Goal: Book appointment/travel/reservation

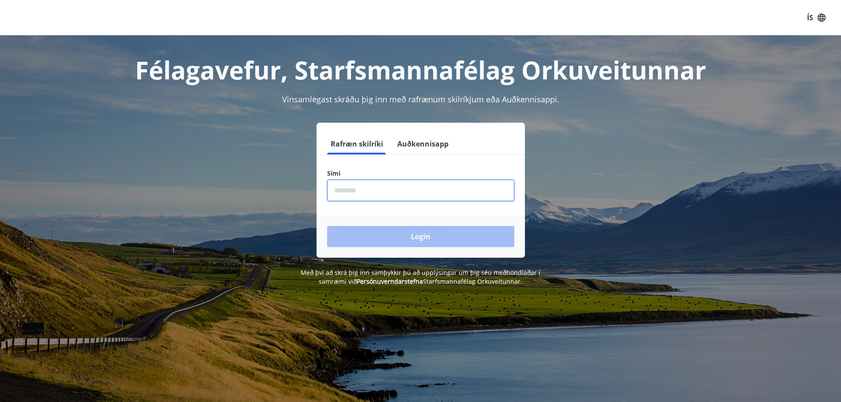
click at [381, 180] on input "phone" at bounding box center [420, 191] width 187 height 22
click at [375, 192] on input "phone" at bounding box center [420, 191] width 187 height 22
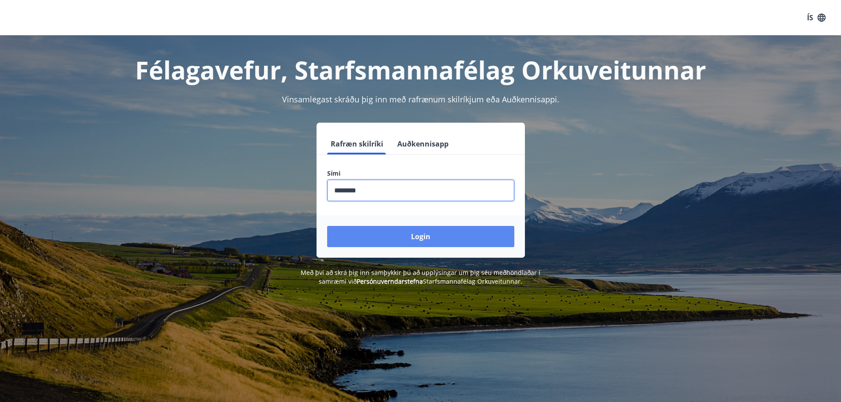
type input "********"
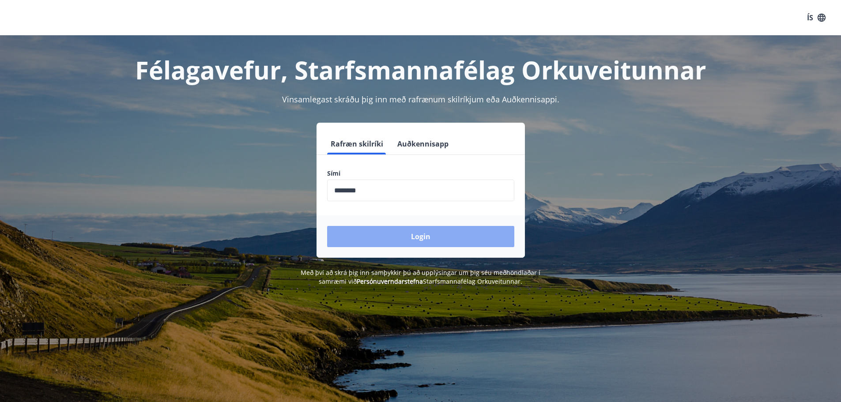
click at [381, 246] on button "Login" at bounding box center [420, 236] width 187 height 21
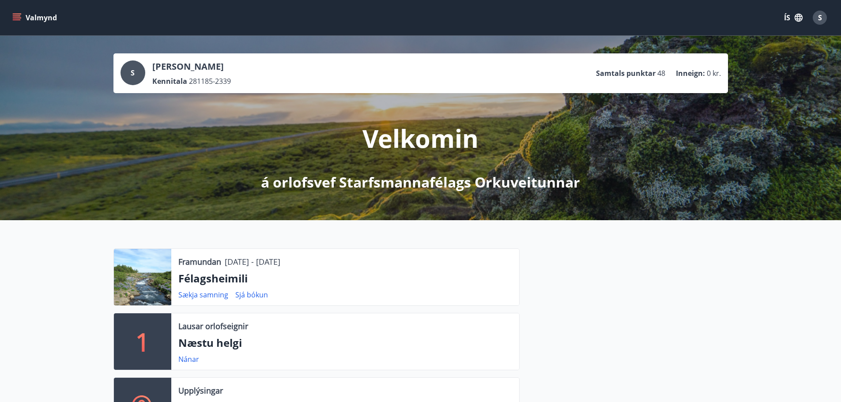
click at [144, 259] on div at bounding box center [142, 277] width 57 height 57
click at [245, 296] on link "Sjá bókun" at bounding box center [251, 295] width 33 height 10
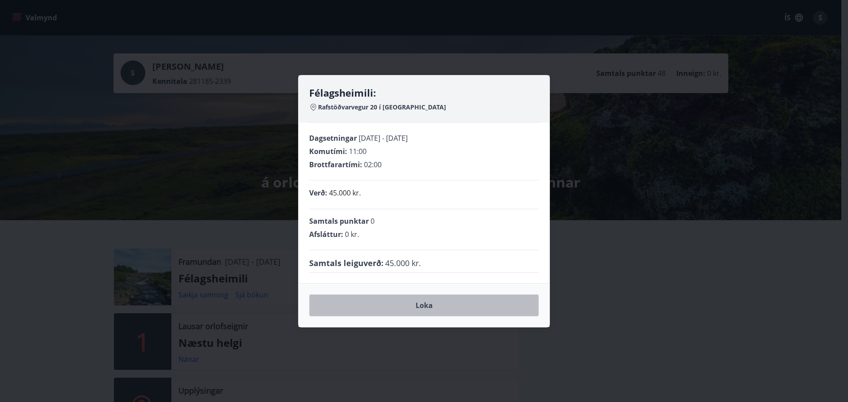
click at [380, 306] on button "Loka" at bounding box center [424, 305] width 230 height 22
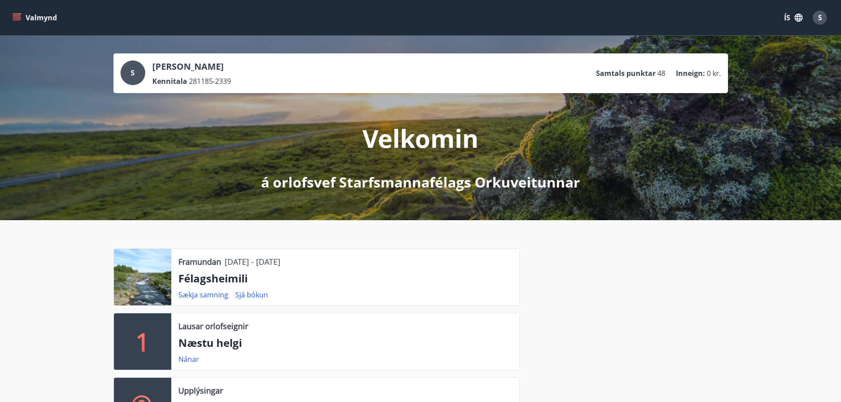
click at [148, 280] on div at bounding box center [142, 277] width 57 height 57
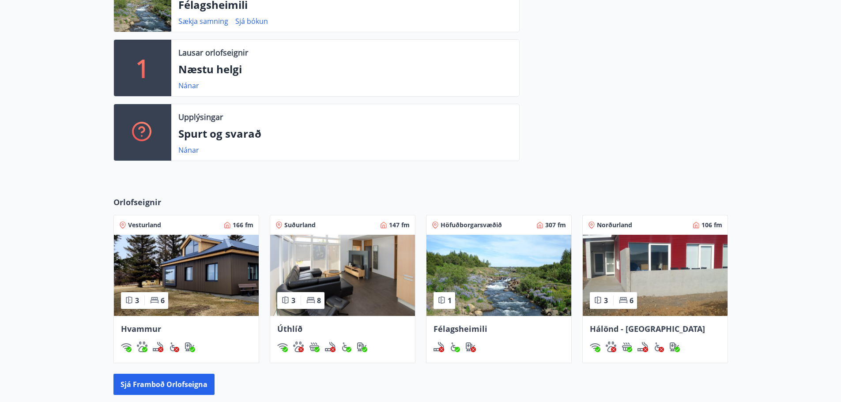
scroll to position [390, 0]
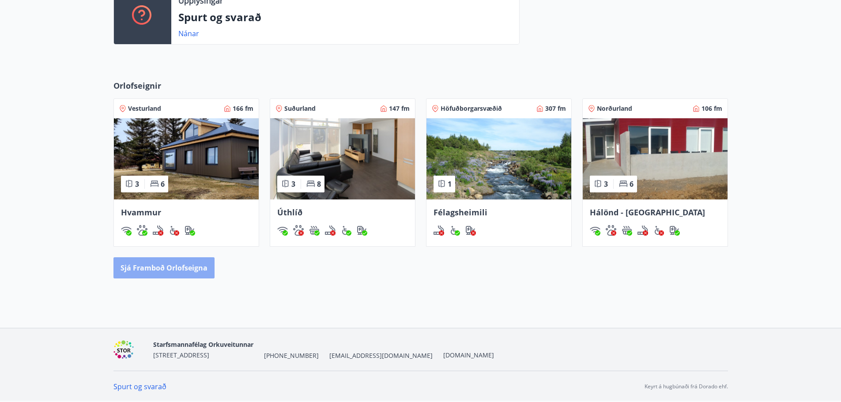
click at [169, 273] on button "Sjá framboð orlofseigna" at bounding box center [163, 267] width 101 height 21
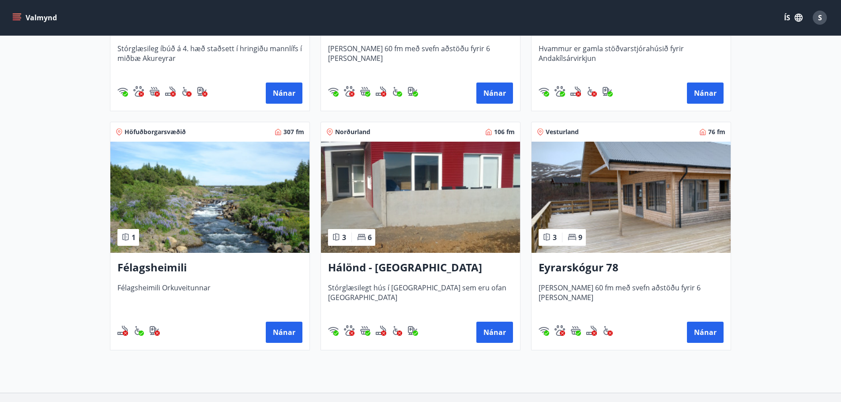
scroll to position [385, 0]
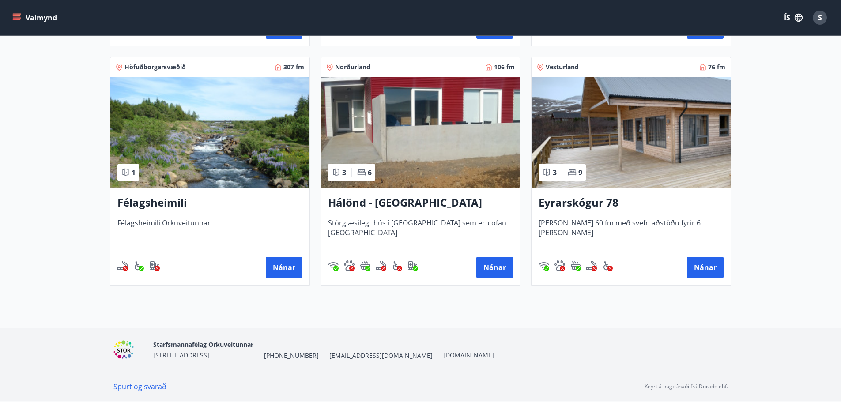
click at [148, 205] on h3 "Félagsheimili" at bounding box center [209, 203] width 185 height 16
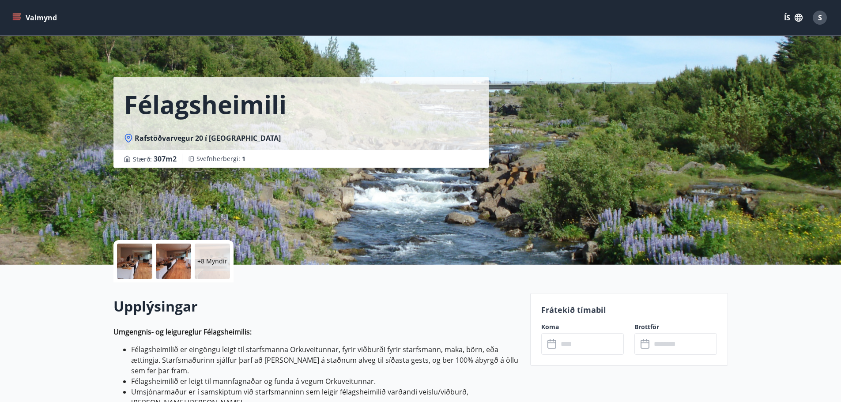
click at [127, 259] on div at bounding box center [134, 261] width 35 height 35
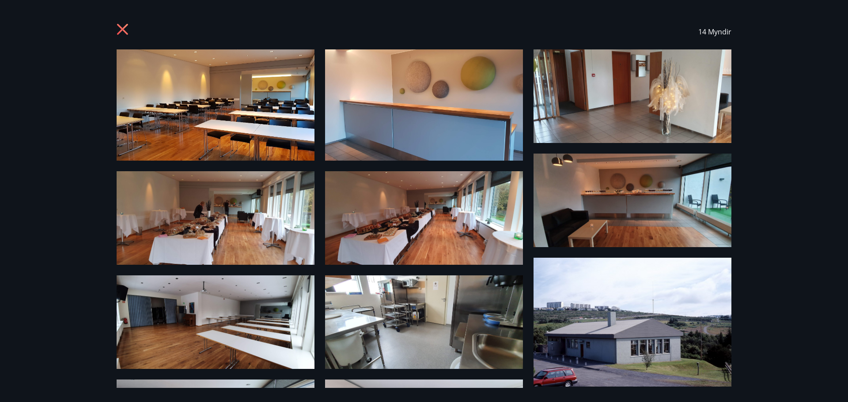
scroll to position [192, 0]
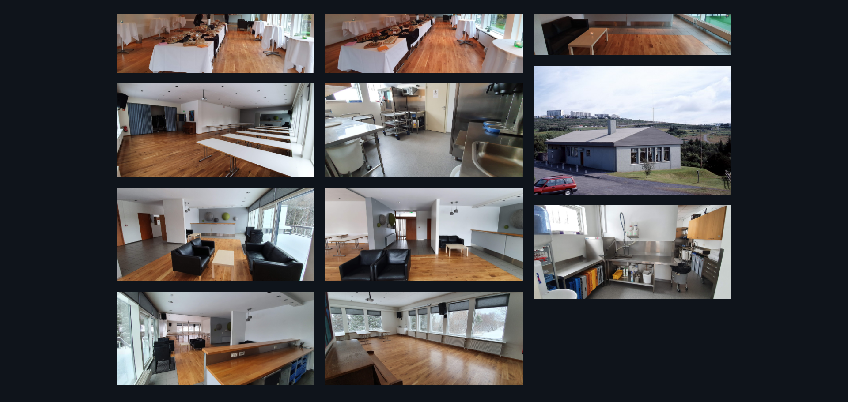
click at [546, 260] on img at bounding box center [632, 252] width 198 height 94
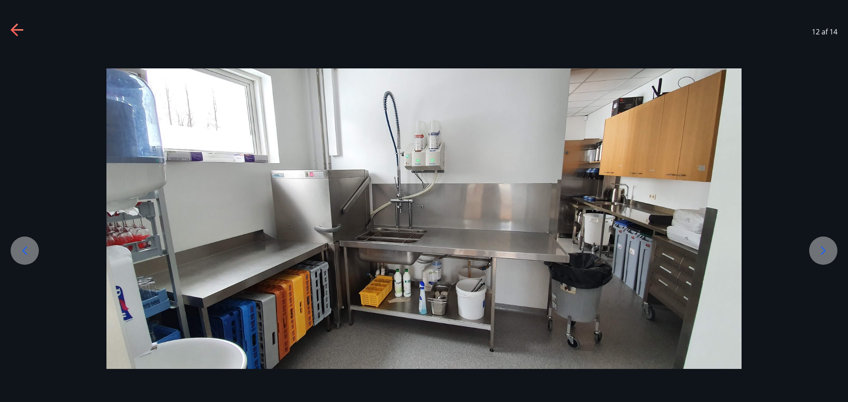
click at [14, 30] on icon at bounding box center [17, 30] width 12 height 2
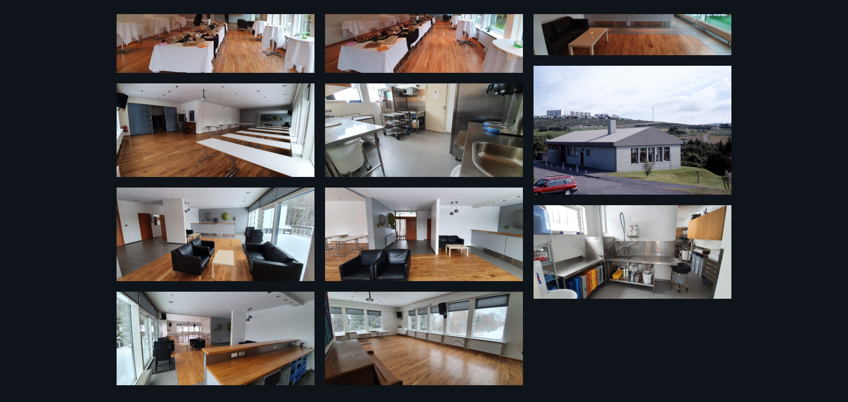
click at [427, 260] on img at bounding box center [424, 235] width 198 height 94
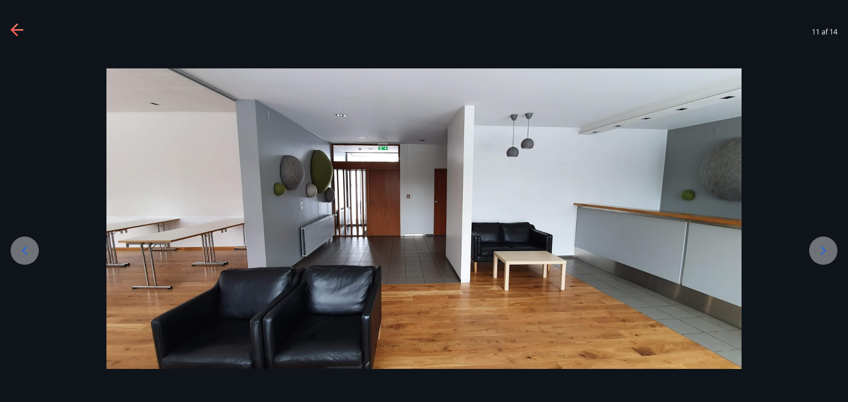
click at [16, 31] on icon at bounding box center [18, 30] width 14 height 14
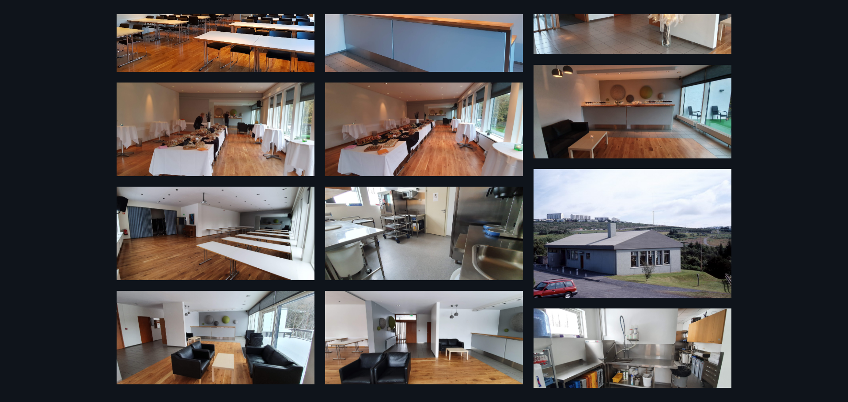
scroll to position [88, 0]
click at [415, 158] on img at bounding box center [424, 130] width 198 height 94
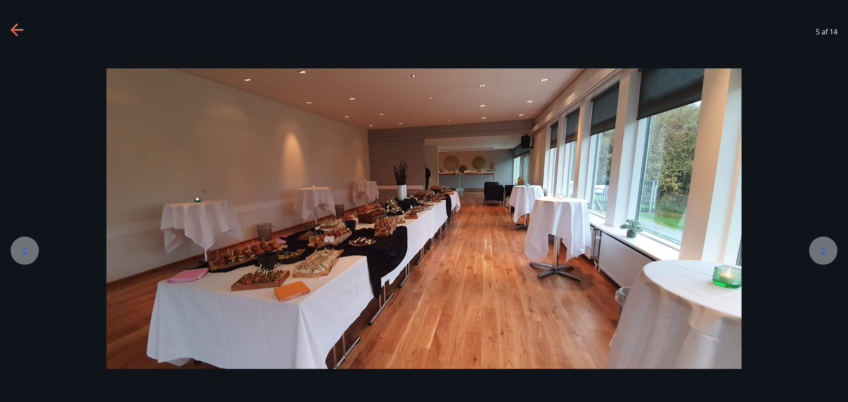
click at [16, 23] on div "5 af 14" at bounding box center [424, 31] width 848 height 35
click at [12, 30] on icon at bounding box center [14, 29] width 7 height 12
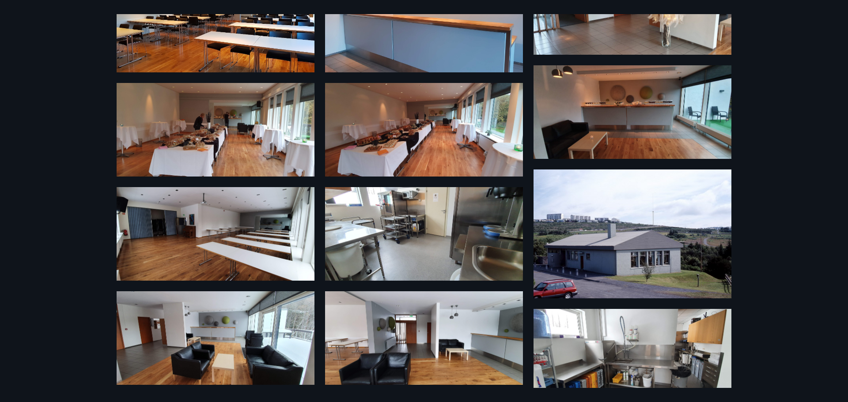
click at [388, 233] on img at bounding box center [424, 234] width 198 height 94
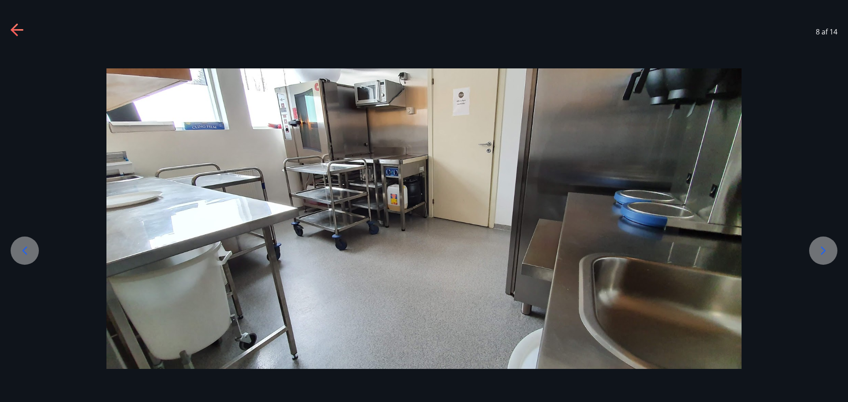
click at [12, 29] on icon at bounding box center [14, 29] width 7 height 12
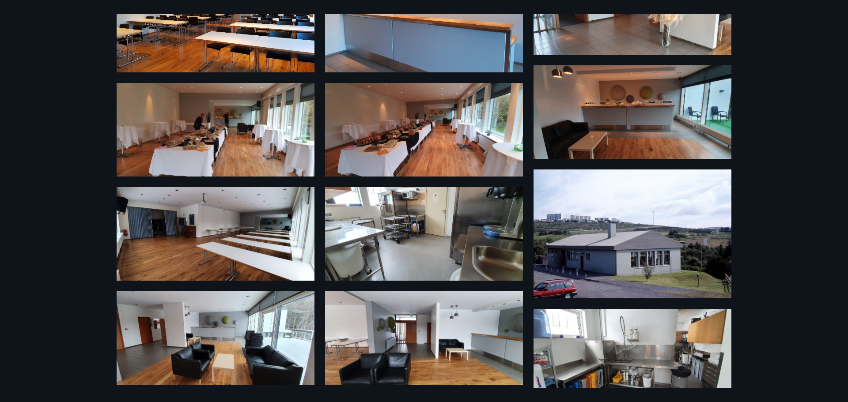
click at [191, 267] on img at bounding box center [216, 234] width 198 height 94
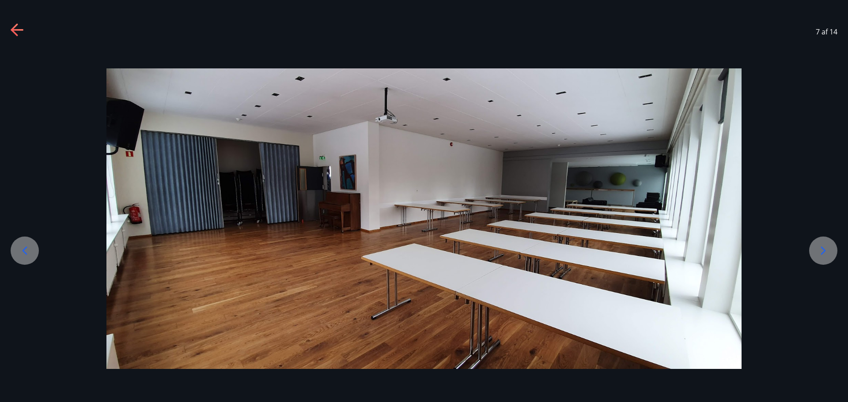
click at [12, 27] on icon at bounding box center [18, 30] width 14 height 14
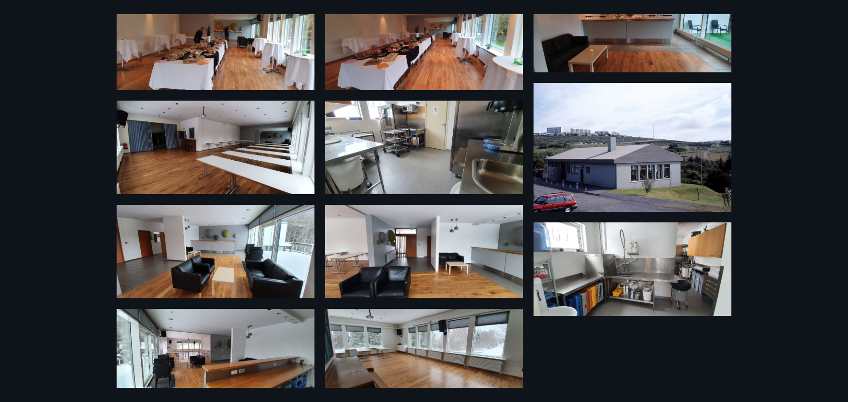
scroll to position [192, 0]
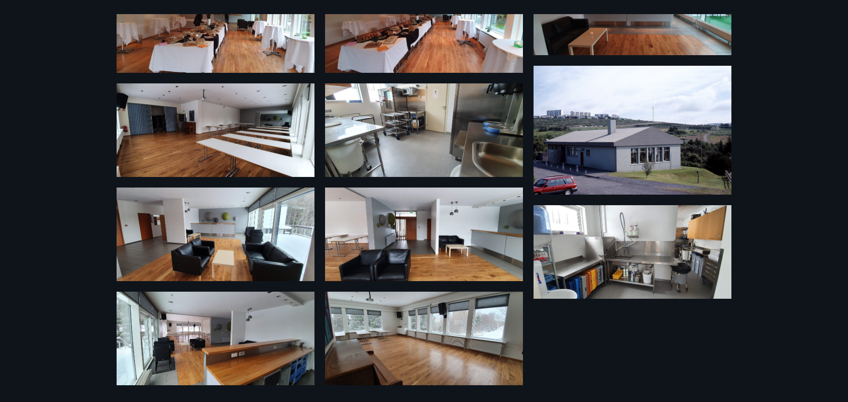
click at [203, 351] on img at bounding box center [216, 339] width 198 height 94
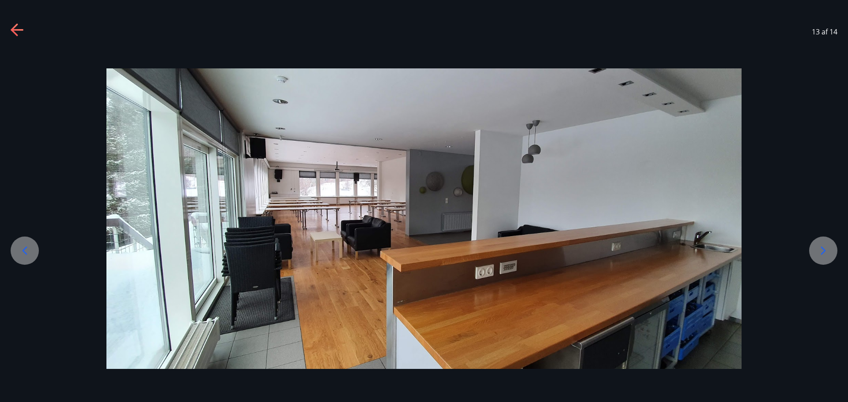
click at [18, 36] on icon at bounding box center [18, 30] width 14 height 14
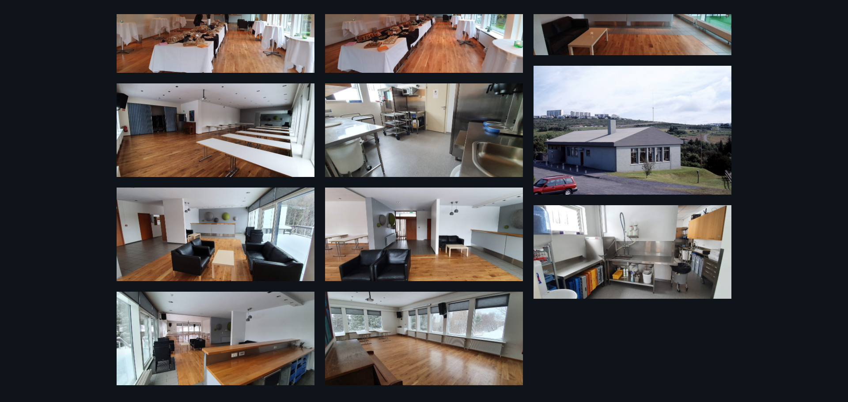
click at [604, 163] on img at bounding box center [632, 130] width 198 height 129
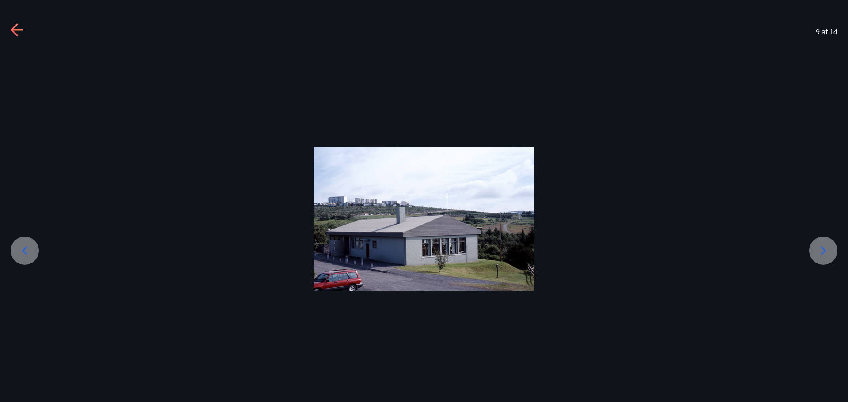
click at [14, 25] on icon at bounding box center [18, 30] width 14 height 14
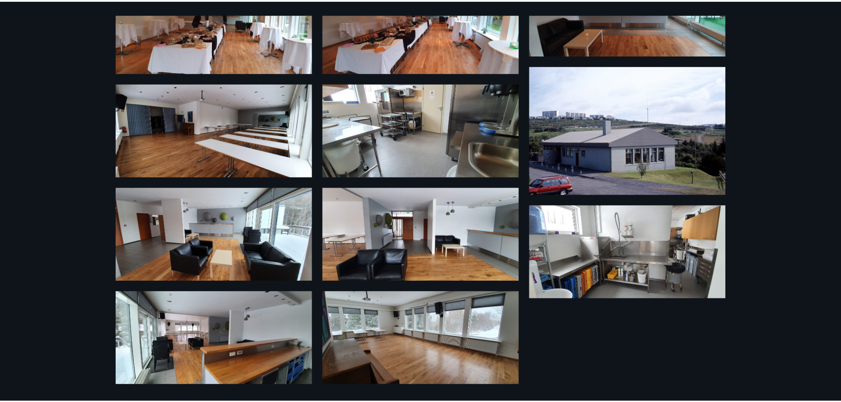
scroll to position [0, 0]
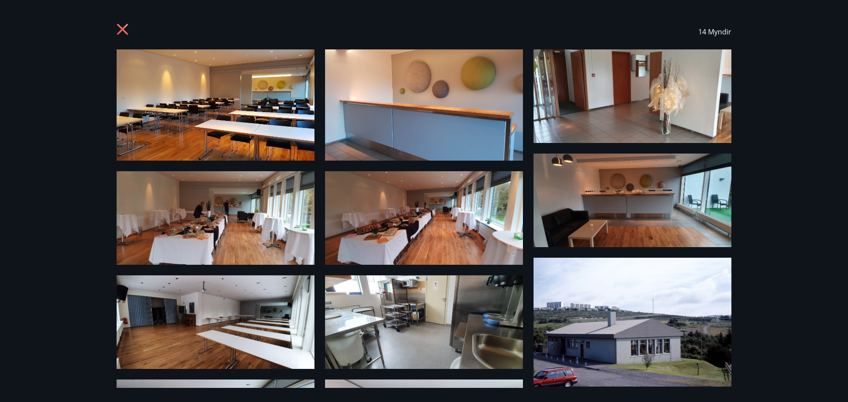
click at [121, 27] on icon at bounding box center [122, 29] width 11 height 11
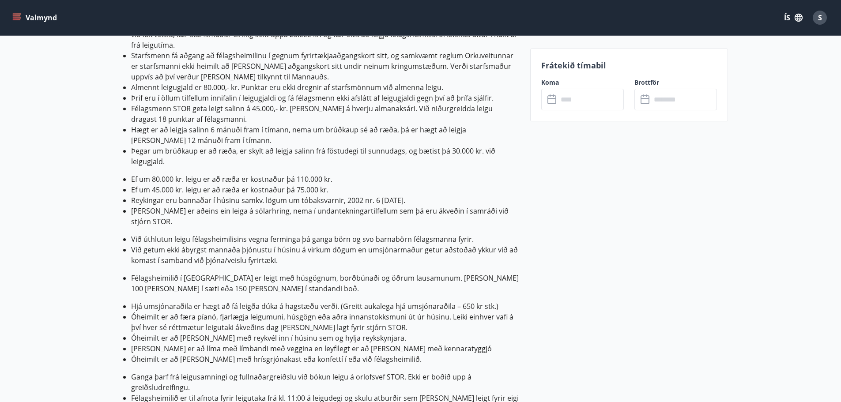
scroll to position [412, 0]
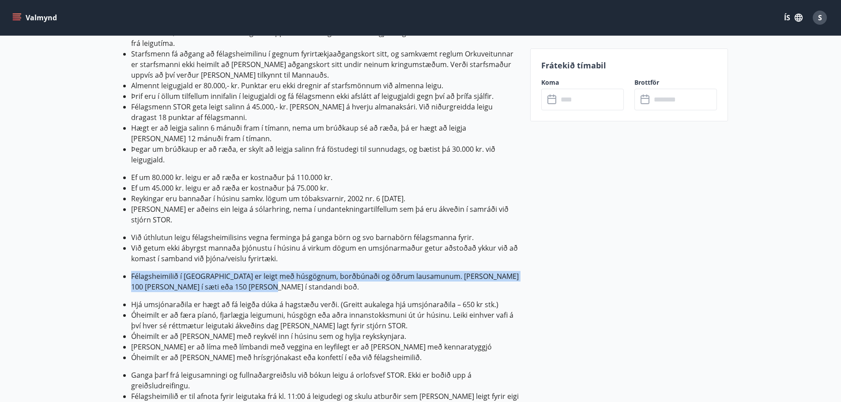
drag, startPoint x: 129, startPoint y: 254, endPoint x: 260, endPoint y: 263, distance: 131.4
click at [260, 271] on ul "Félagsheimilið í Elliðaárdal er leigt með húsgögnum, borðbúnaði og öð​rum lausa…" at bounding box center [316, 281] width 406 height 21
click at [260, 271] on li "Félagsheimilið í Elliðaárdal er leigt með húsgögnum, borðbúnaði og öð​rum lausa…" at bounding box center [325, 281] width 388 height 21
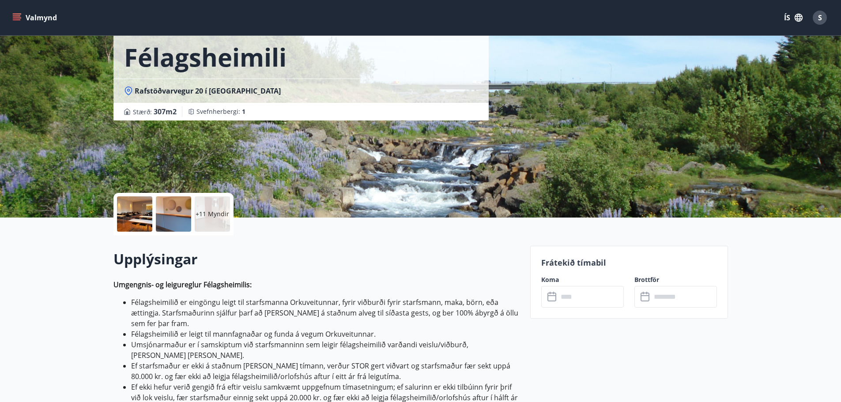
scroll to position [0, 0]
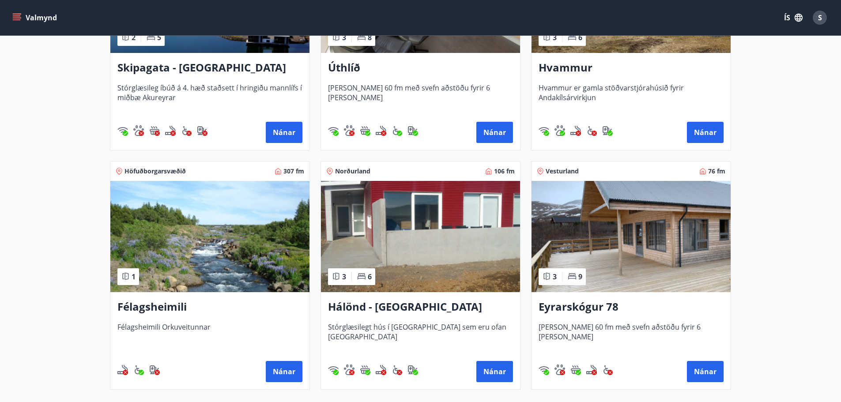
scroll to position [385, 0]
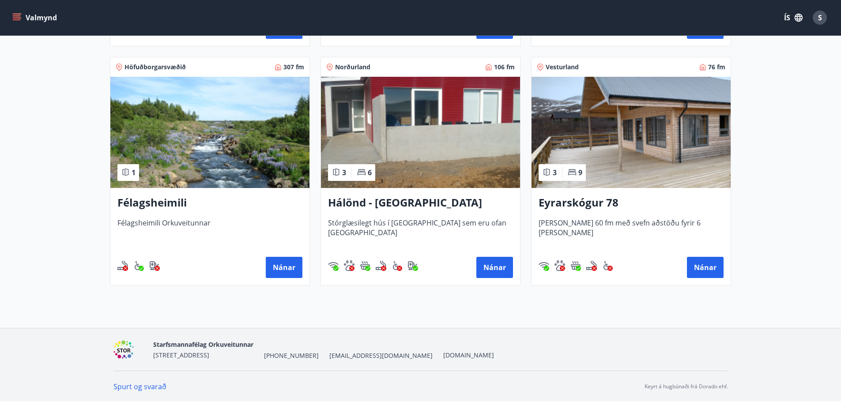
click at [165, 202] on h3 "Félagsheimili" at bounding box center [209, 203] width 185 height 16
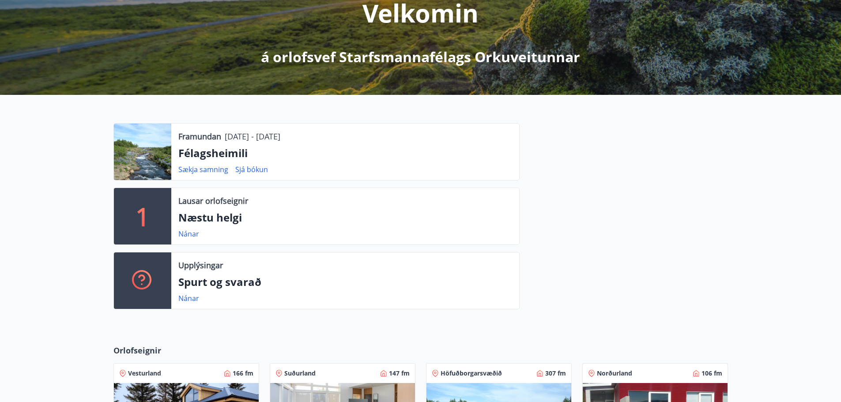
scroll to position [119, 0]
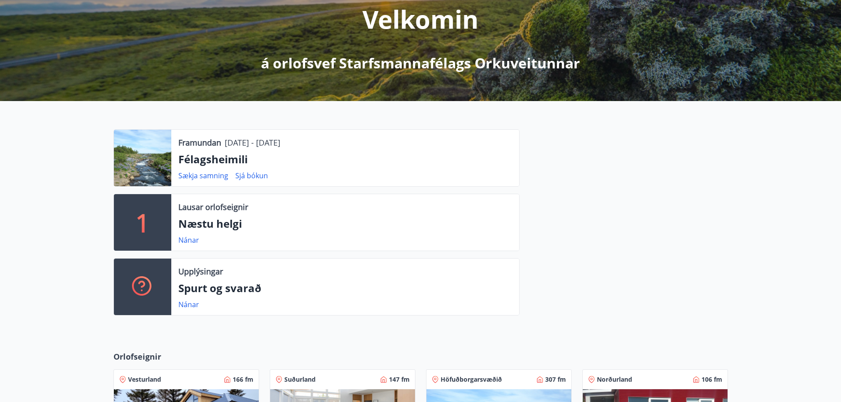
click at [556, 169] on div at bounding box center [624, 225] width 208 height 193
click at [249, 172] on link "Sjá bókun" at bounding box center [251, 176] width 33 height 10
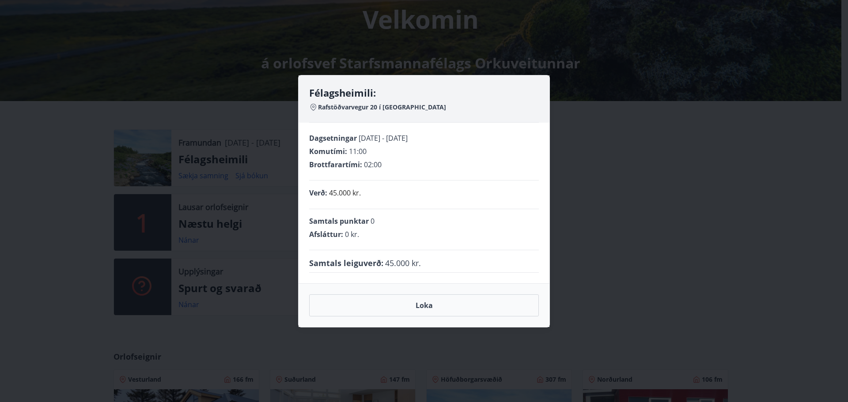
click at [53, 135] on div "Félagsheimili: Rafstöðvarvegur 20 í Elliðaárdal Dagsetningar 12.10.2025 - 13.10…" at bounding box center [424, 201] width 848 height 402
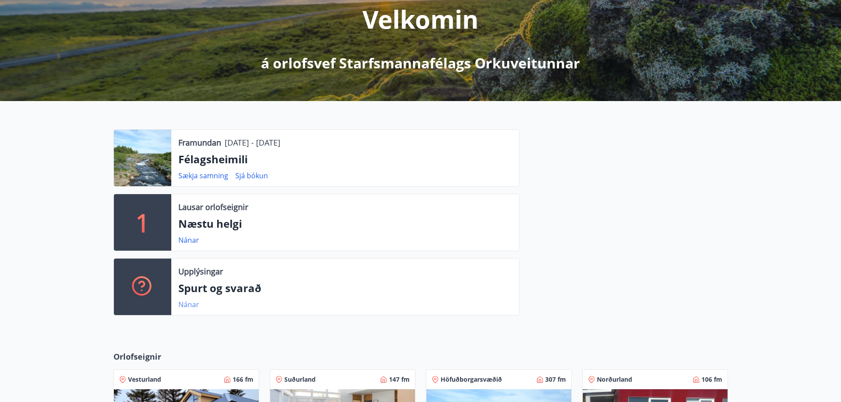
click at [188, 300] on link "Nánar" at bounding box center [188, 305] width 21 height 10
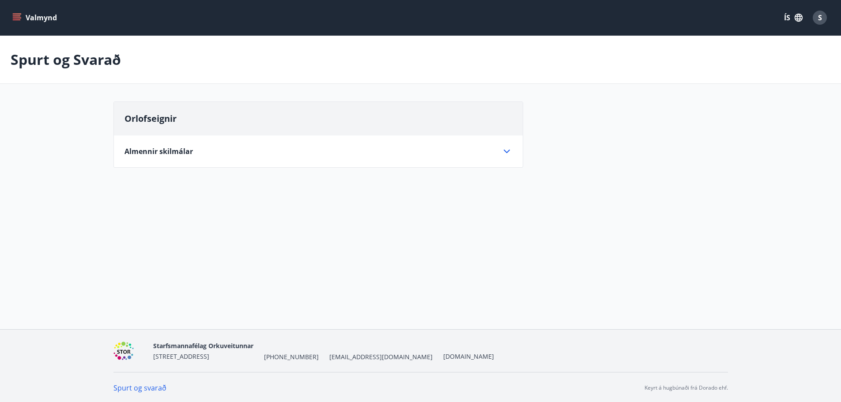
scroll to position [1, 0]
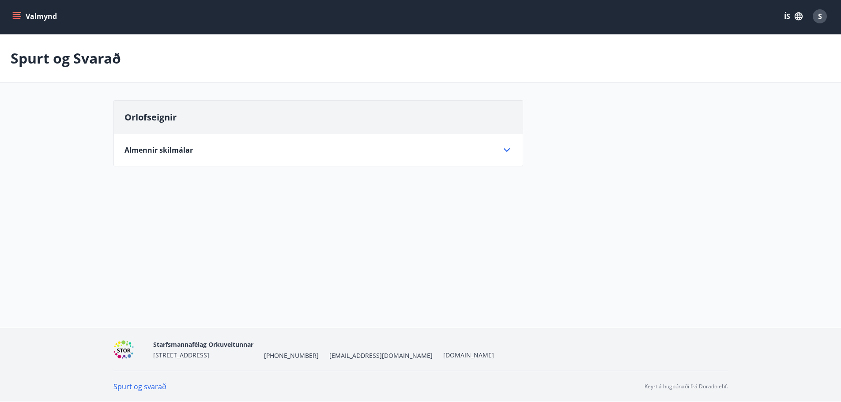
click at [509, 153] on icon at bounding box center [506, 150] width 11 height 11
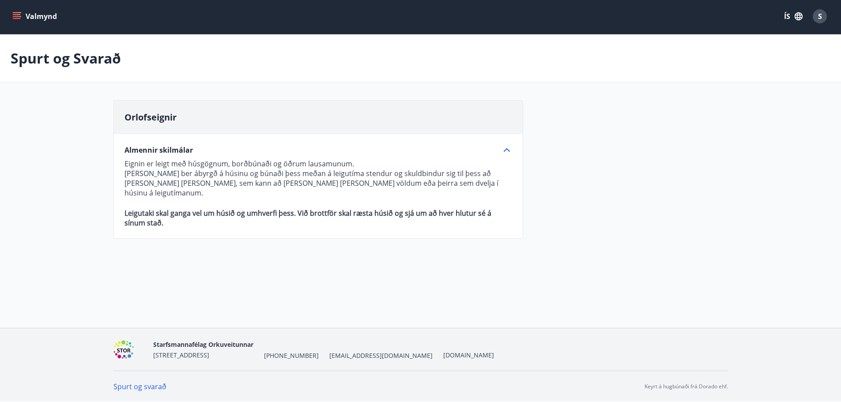
scroll to position [119, 0]
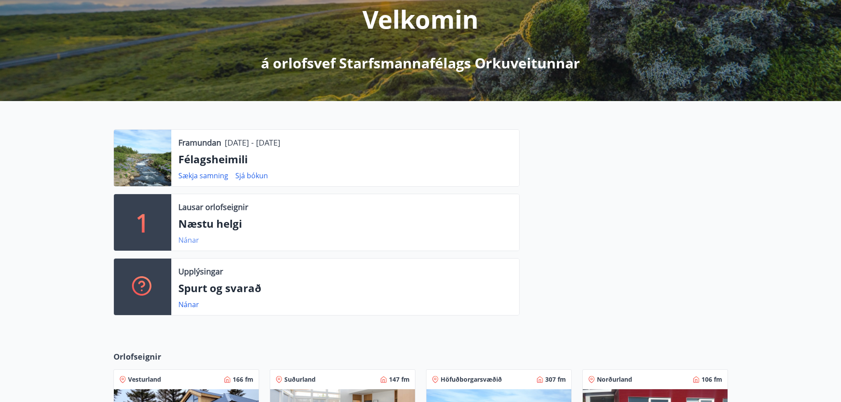
click at [191, 240] on link "Nánar" at bounding box center [188, 240] width 21 height 10
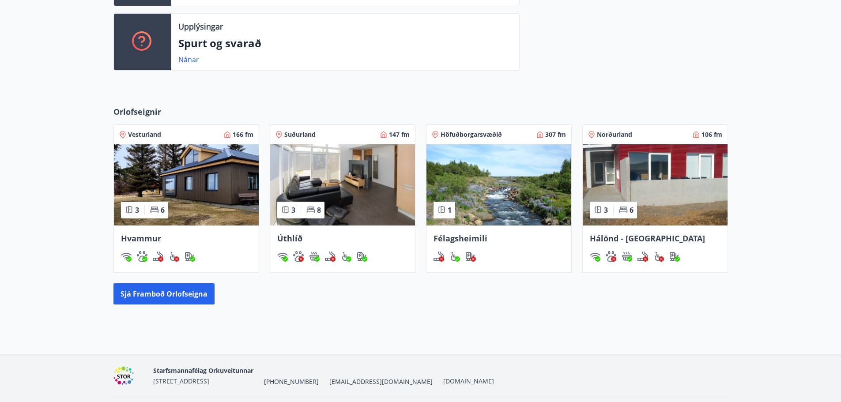
scroll to position [365, 0]
click at [182, 288] on button "Sjá framboð orlofseigna" at bounding box center [163, 293] width 101 height 21
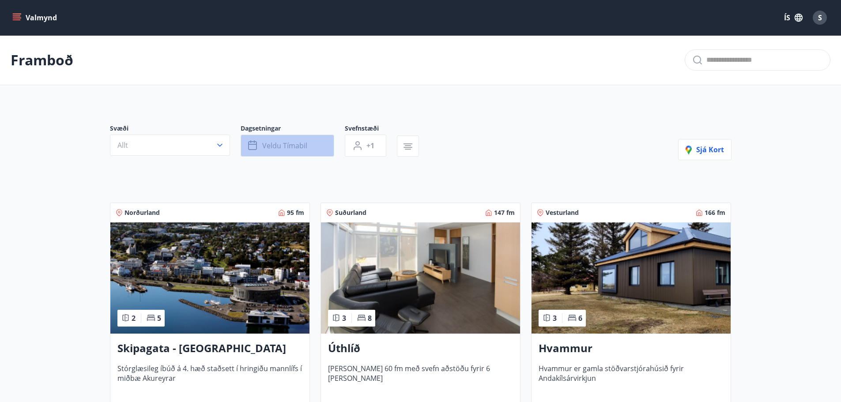
click at [319, 147] on button "Veldu tímabil" at bounding box center [288, 146] width 94 height 22
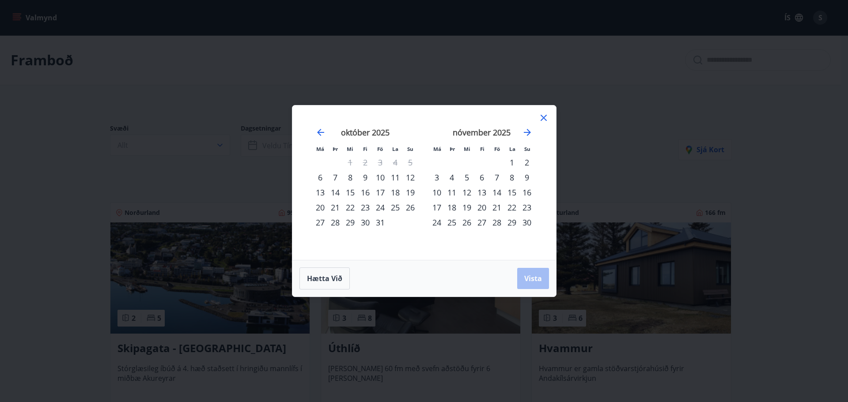
click at [383, 192] on div "17" at bounding box center [380, 192] width 15 height 15
click at [405, 193] on div "19" at bounding box center [410, 192] width 15 height 15
click at [532, 288] on button "Vista" at bounding box center [533, 278] width 32 height 21
